Goal: Find specific page/section: Find specific page/section

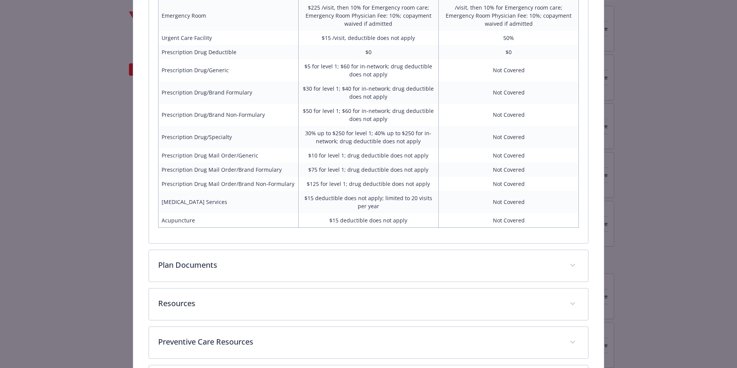
scroll to position [600, 0]
